Goal: Use online tool/utility

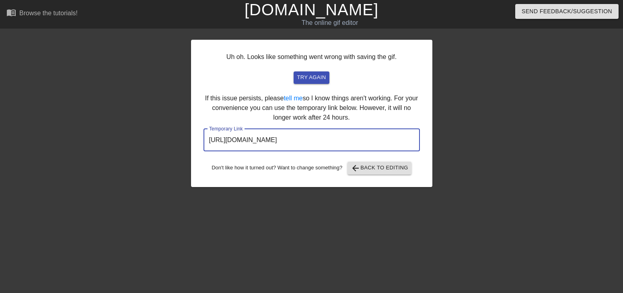
drag, startPoint x: 395, startPoint y: 136, endPoint x: 183, endPoint y: 129, distance: 211.9
click at [203, 129] on input "https://www.gifntext.com/temp_generations/5AEVZqMH.gif" at bounding box center [311, 140] width 216 height 23
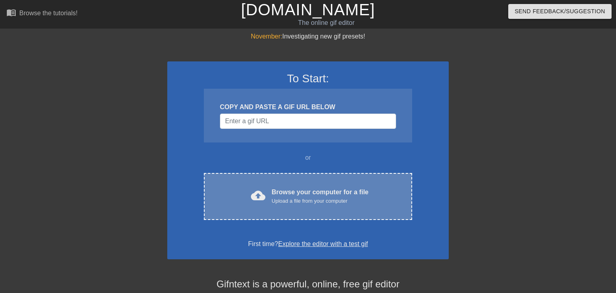
click at [332, 207] on div "cloud_upload Browse your computer for a file Upload a file from your computer C…" at bounding box center [308, 196] width 208 height 47
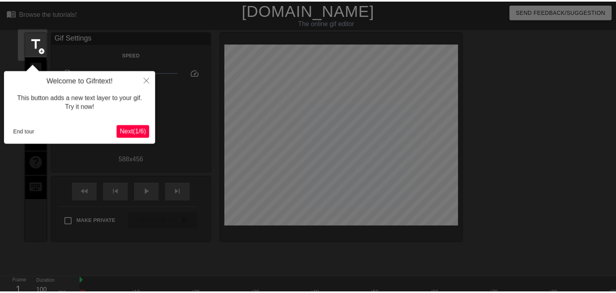
scroll to position [20, 0]
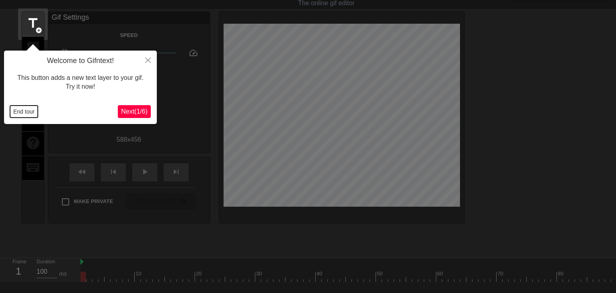
click at [31, 114] on button "End tour" at bounding box center [24, 112] width 28 height 12
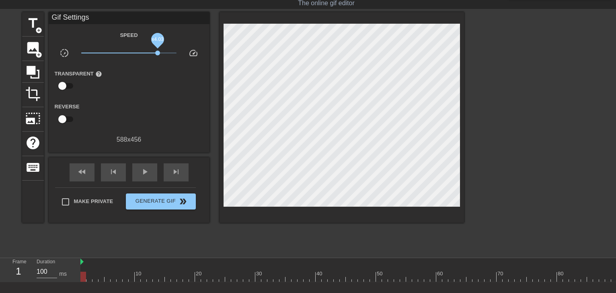
drag, startPoint x: 131, startPoint y: 52, endPoint x: 158, endPoint y: 55, distance: 26.7
click at [158, 55] on span "x4.03" at bounding box center [157, 53] width 5 height 5
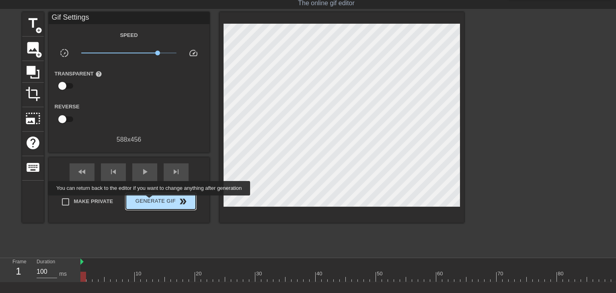
click at [150, 201] on span "Generate Gif double_arrow" at bounding box center [160, 202] width 63 height 10
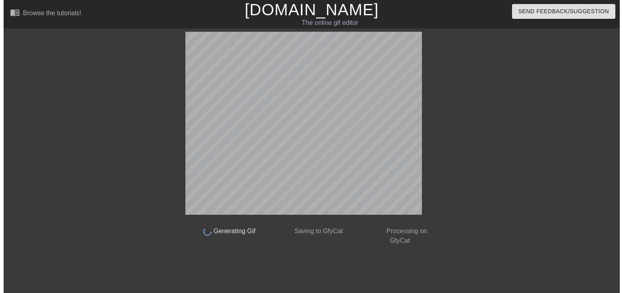
scroll to position [0, 0]
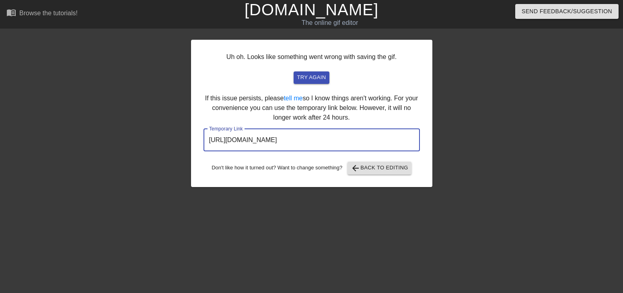
drag, startPoint x: 384, startPoint y: 141, endPoint x: 174, endPoint y: 129, distance: 211.0
click at [203, 129] on input "[URL][DOMAIN_NAME]" at bounding box center [311, 140] width 216 height 23
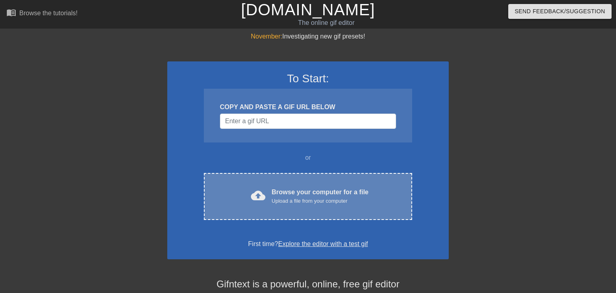
click at [291, 198] on div "Upload a file from your computer" at bounding box center [320, 201] width 97 height 8
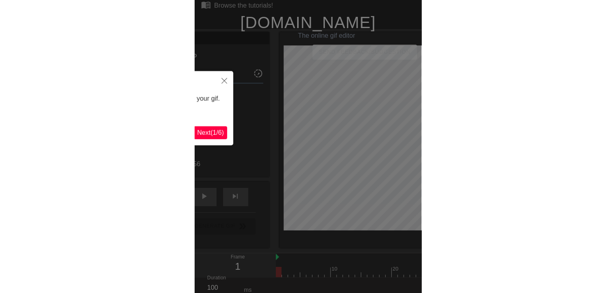
scroll to position [20, 0]
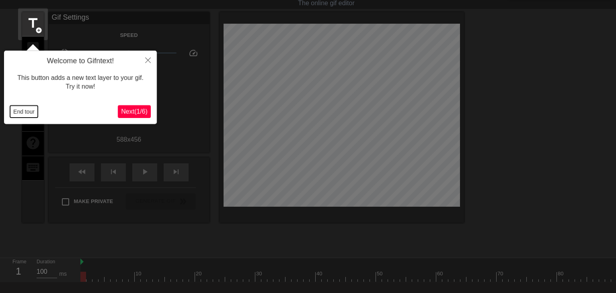
click at [17, 112] on button "End tour" at bounding box center [24, 112] width 28 height 12
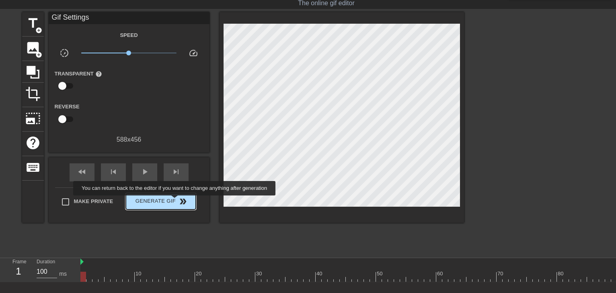
click at [175, 201] on span "Generate Gif double_arrow" at bounding box center [160, 202] width 63 height 10
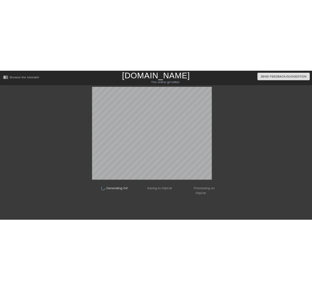
scroll to position [0, 0]
